Goal: Register for event/course

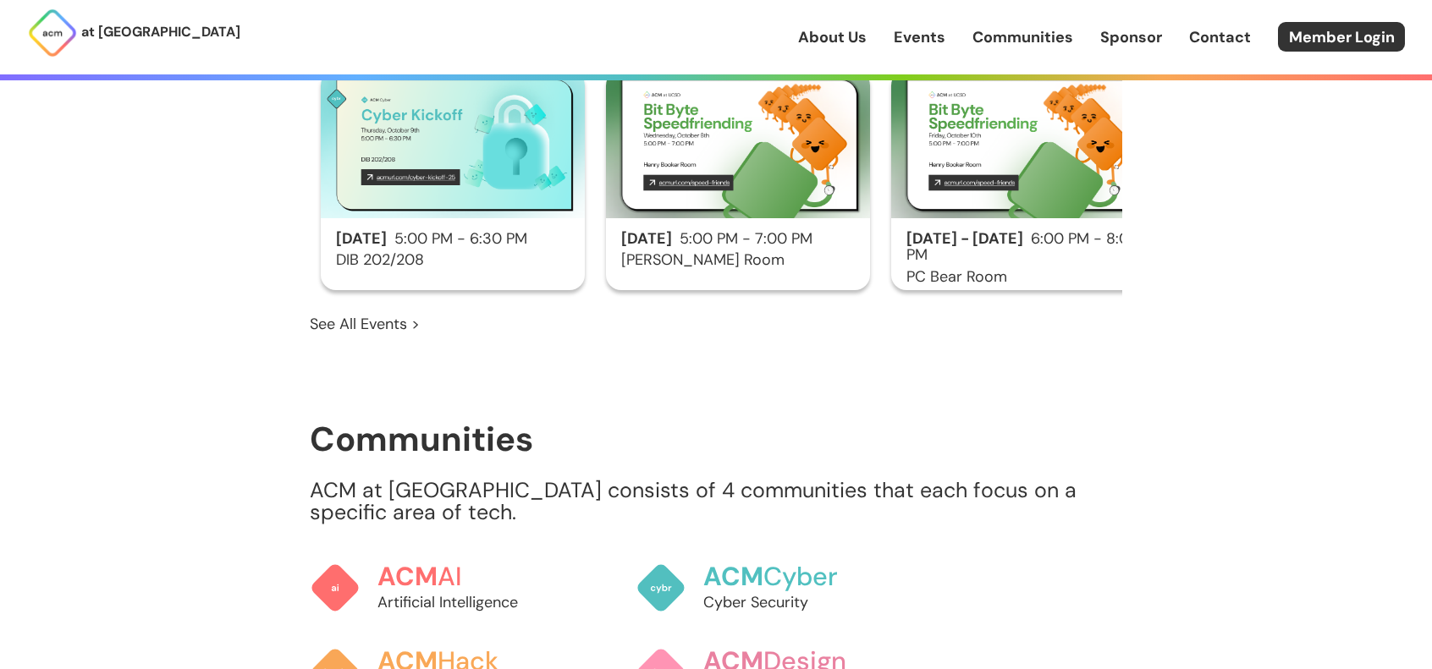
scroll to position [931, 0]
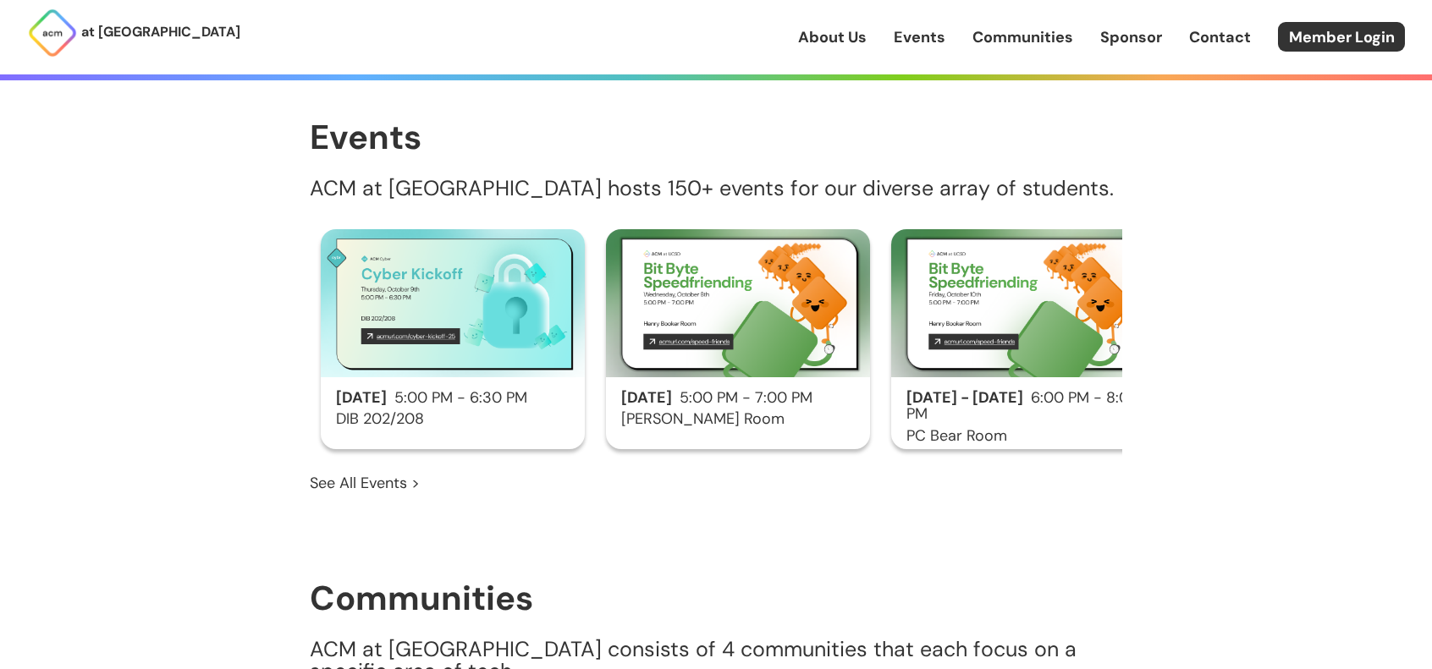
click at [493, 411] on h3 "DIB 202/208" at bounding box center [453, 419] width 264 height 17
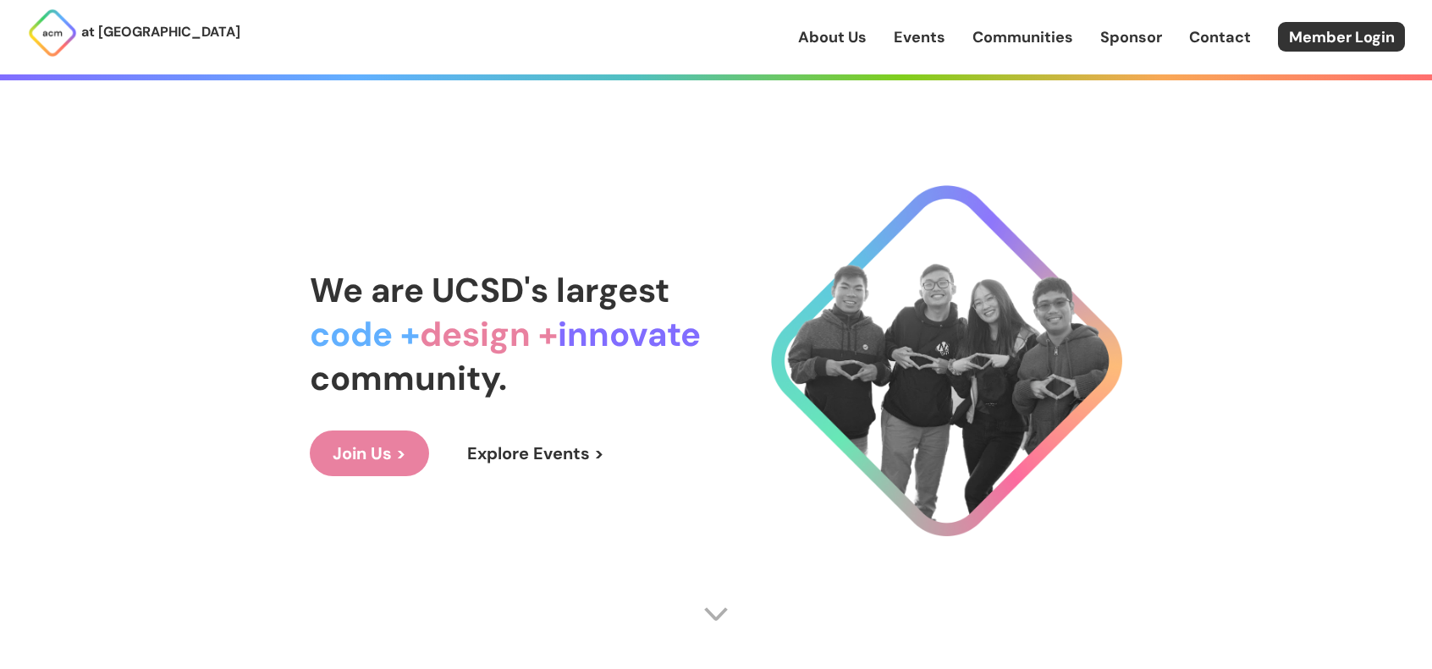
click at [935, 40] on link "Events" at bounding box center [920, 37] width 52 height 22
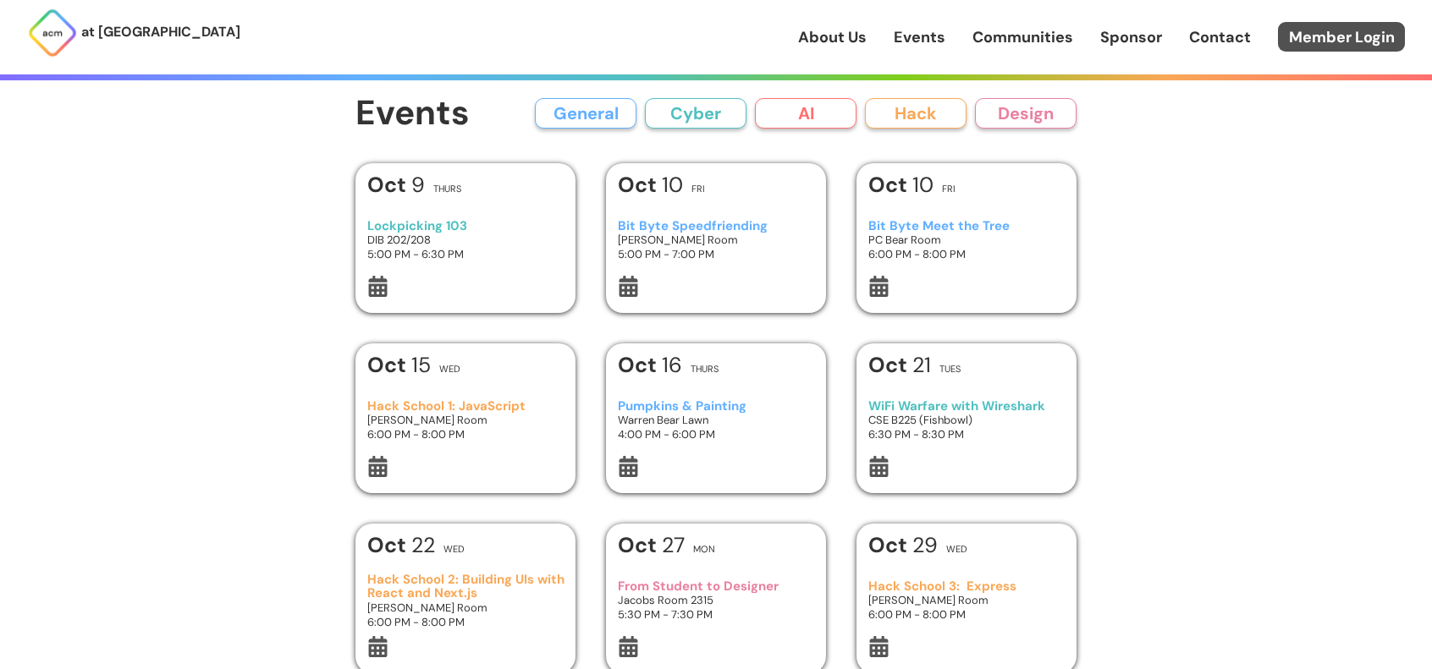
click at [1344, 33] on link "Member Login" at bounding box center [1341, 37] width 127 height 30
